Goal: Transaction & Acquisition: Purchase product/service

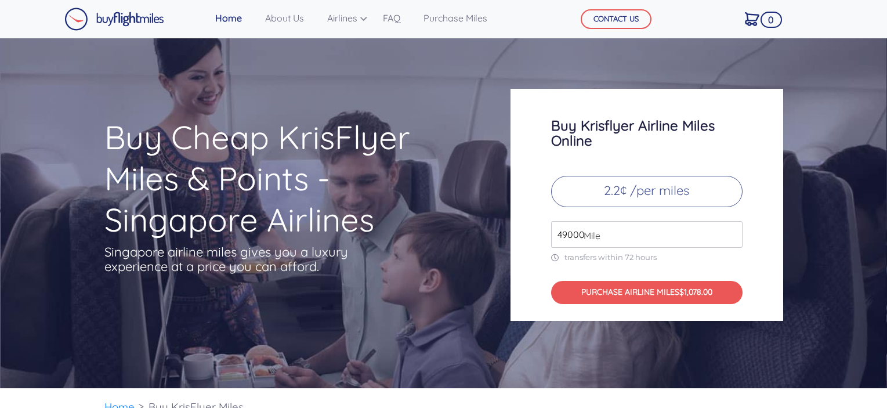
scroll to position [3843, 0]
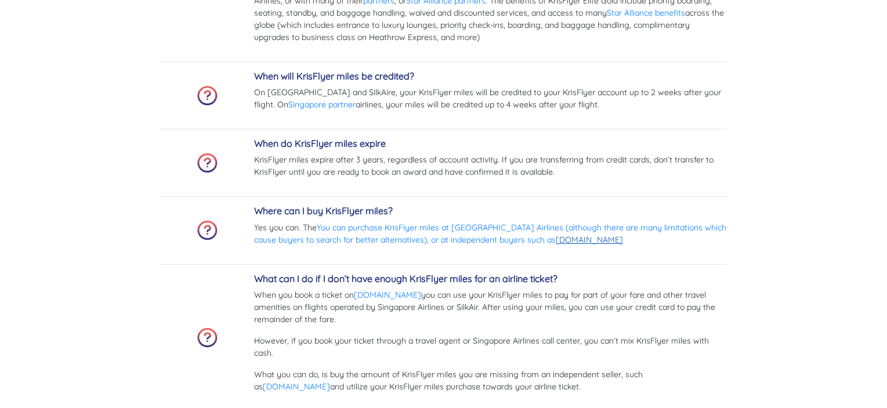
click at [565, 243] on link "[DOMAIN_NAME]" at bounding box center [589, 239] width 67 height 10
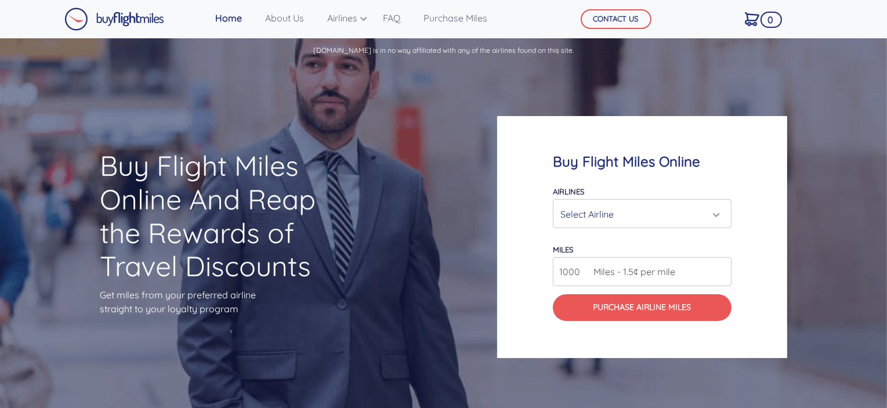
click at [580, 219] on div "Select Airline" at bounding box center [638, 214] width 157 height 22
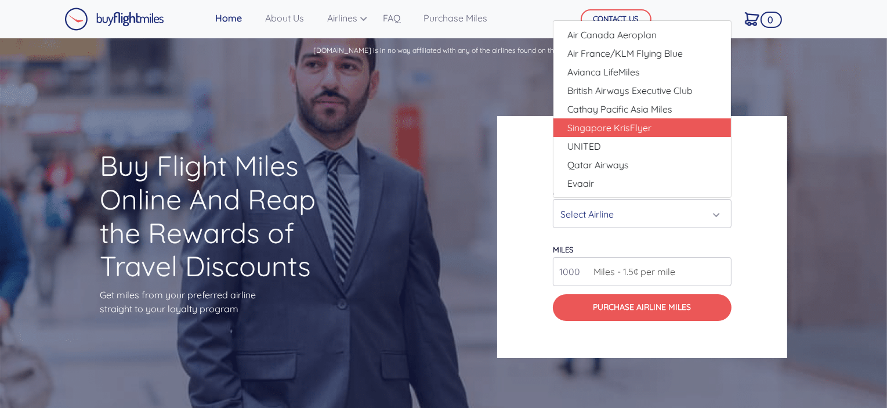
click at [604, 124] on span "Singapore KrisFlyer" at bounding box center [609, 128] width 84 height 14
select select "Singapore KrisFlyer"
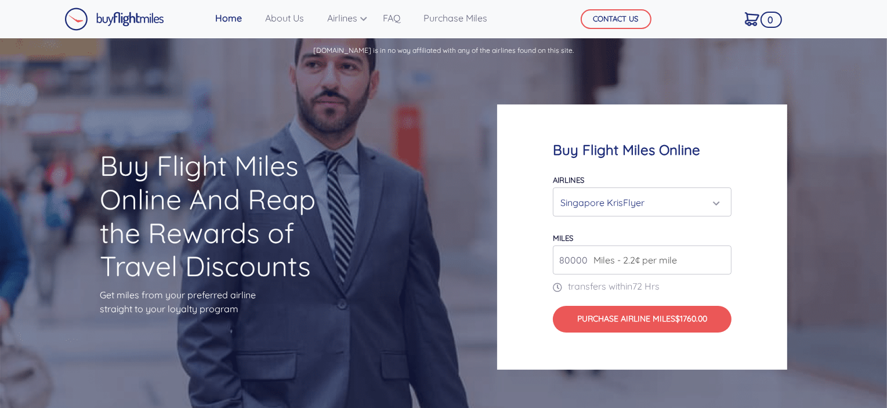
click at [658, 260] on span "Miles - 2.2¢ per mile" at bounding box center [631, 260] width 89 height 14
click at [717, 262] on input "80000" at bounding box center [642, 259] width 179 height 29
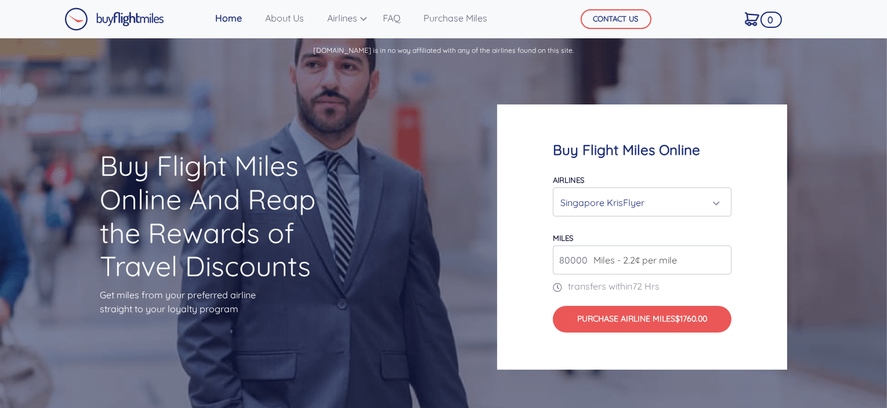
click at [717, 262] on input "80000" at bounding box center [642, 259] width 179 height 29
click at [719, 257] on input "81000" at bounding box center [642, 259] width 179 height 29
click at [719, 257] on input "82000" at bounding box center [642, 259] width 179 height 29
click at [719, 257] on input "83000" at bounding box center [642, 259] width 179 height 29
click at [719, 265] on input "82000" at bounding box center [642, 259] width 179 height 29
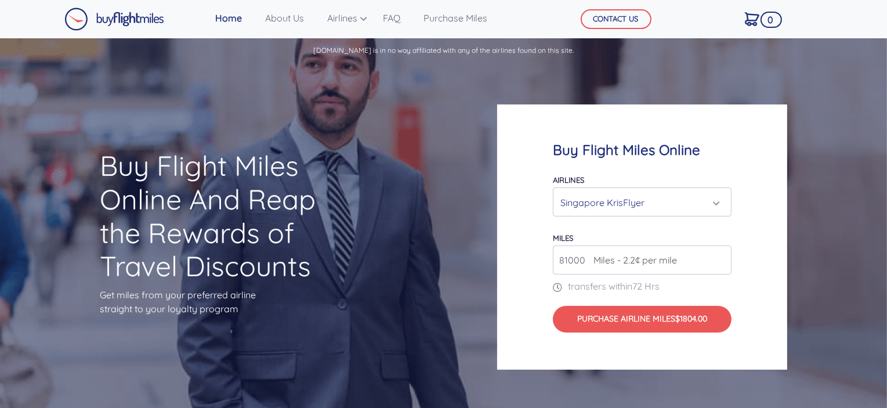
click at [719, 265] on input "81000" at bounding box center [642, 259] width 179 height 29
click at [719, 265] on input "80000" at bounding box center [642, 259] width 179 height 29
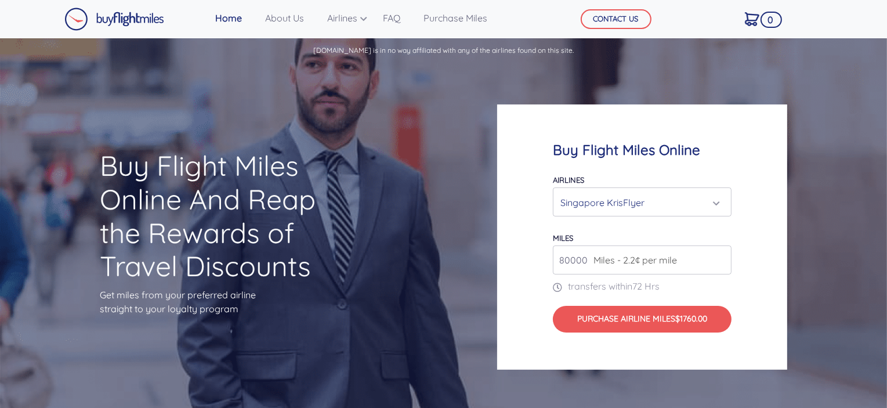
click at [719, 265] on input "80000" at bounding box center [642, 259] width 179 height 29
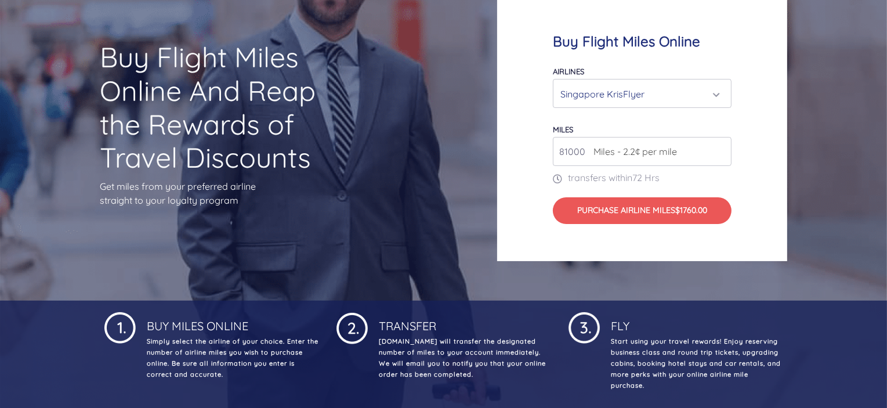
click at [721, 149] on input "81000" at bounding box center [642, 151] width 179 height 29
click at [721, 149] on input "82000" at bounding box center [642, 151] width 179 height 29
click at [721, 149] on input "83000" at bounding box center [642, 151] width 179 height 29
click at [721, 149] on input "84000" at bounding box center [642, 151] width 179 height 29
click at [721, 149] on input "85000" at bounding box center [642, 151] width 179 height 29
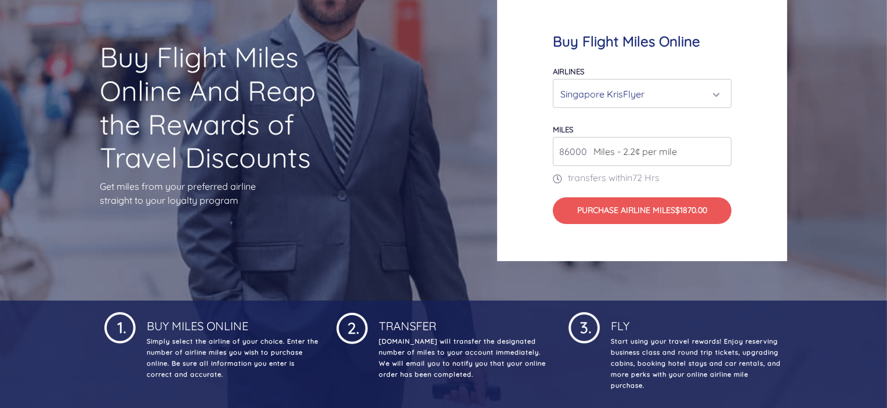
click at [721, 149] on input "86000" at bounding box center [642, 151] width 179 height 29
click at [721, 149] on input "87000" at bounding box center [642, 151] width 179 height 29
click at [721, 149] on input "88000" at bounding box center [642, 151] width 179 height 29
click at [721, 149] on input "89000" at bounding box center [642, 151] width 179 height 29
type input "90000"
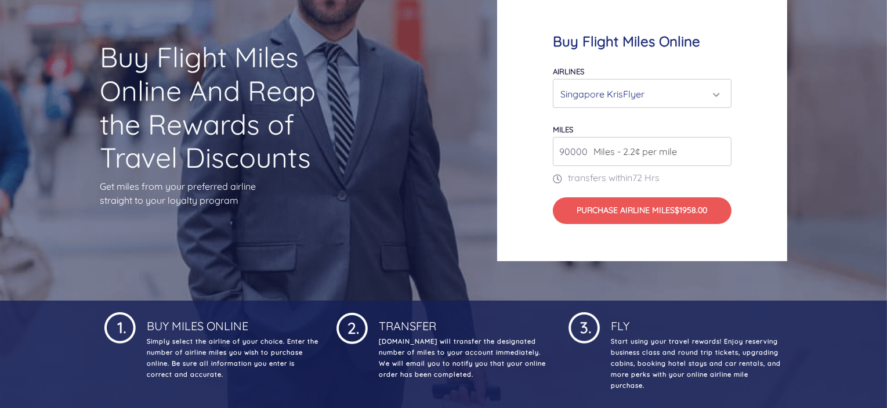
click at [721, 149] on input "90000" at bounding box center [642, 151] width 179 height 29
